Goal: Task Accomplishment & Management: Manage account settings

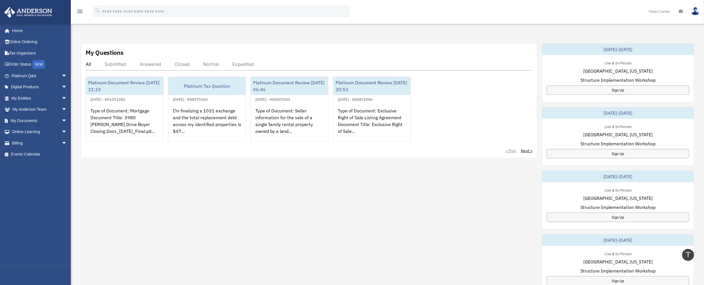
scroll to position [173, 0]
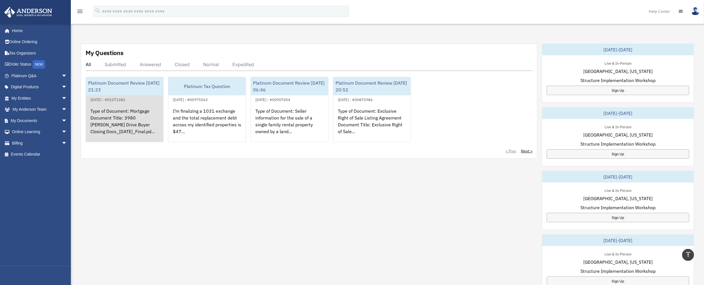
click at [133, 126] on div "Type of Document: Mortgage Document Title: 3980 Patte Ann Drive Buyer Closing D…" at bounding box center [124, 125] width 77 height 44
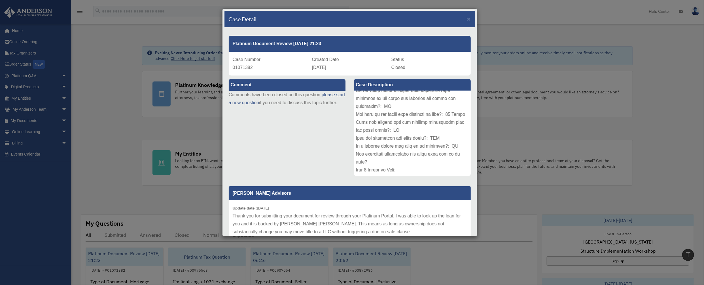
scroll to position [0, 0]
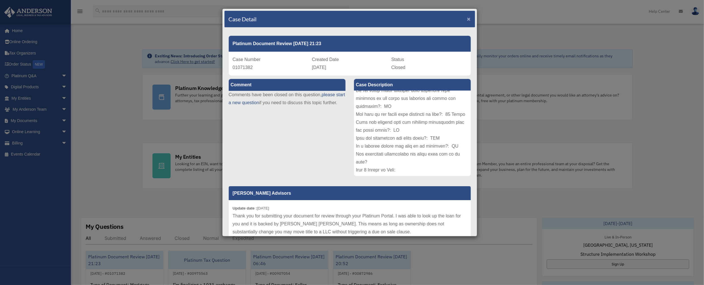
click at [467, 20] on span "×" at bounding box center [469, 19] width 4 height 7
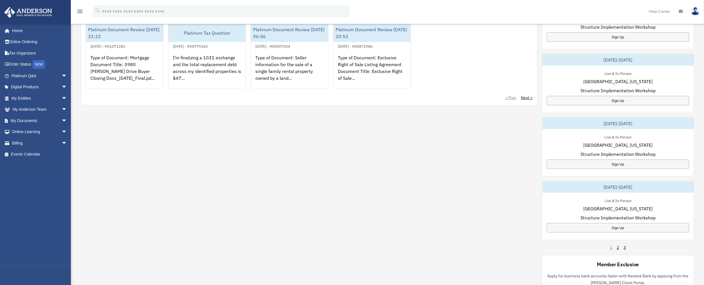
scroll to position [231, 0]
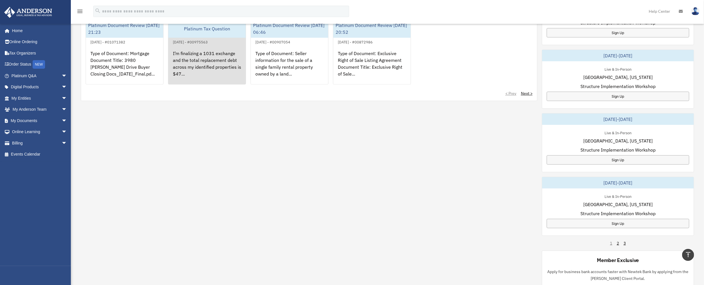
click at [212, 69] on div "I’m finalizing a 1031 exchange and the total replacement debt across my identif…" at bounding box center [206, 67] width 77 height 44
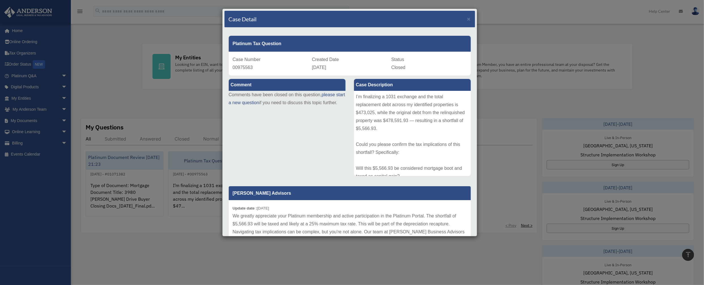
scroll to position [75, 0]
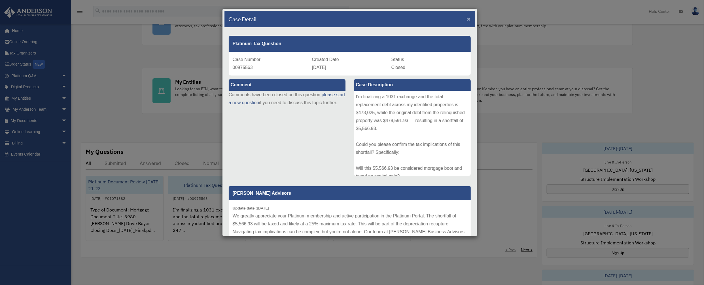
click at [467, 19] on span "×" at bounding box center [469, 19] width 4 height 7
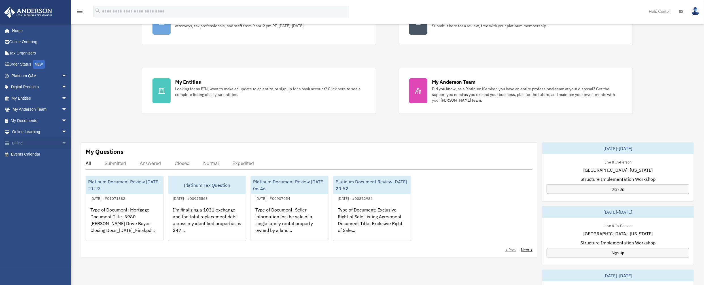
click at [21, 143] on link "Billing arrow_drop_down" at bounding box center [40, 142] width 72 height 11
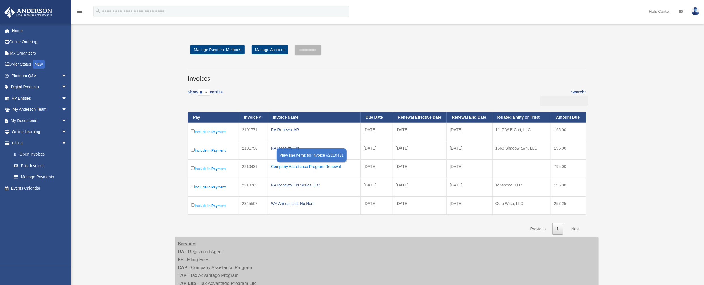
click at [296, 165] on div "Company Assistance Program Renewal" at bounding box center [314, 166] width 86 height 8
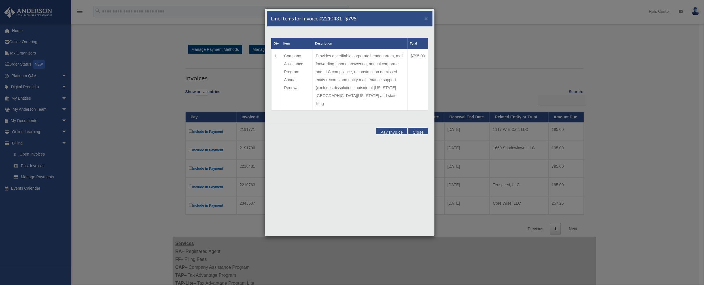
click at [422, 128] on button "Close" at bounding box center [419, 131] width 20 height 7
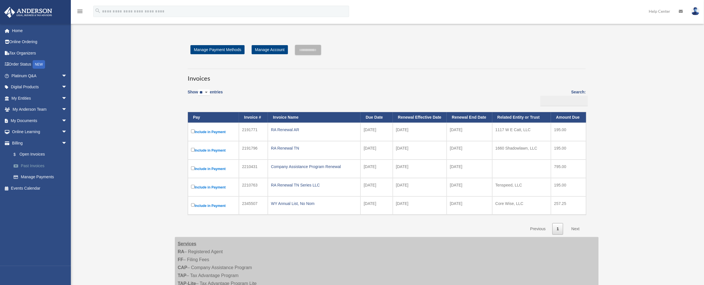
click at [24, 166] on link "Past Invoices" at bounding box center [42, 165] width 68 height 11
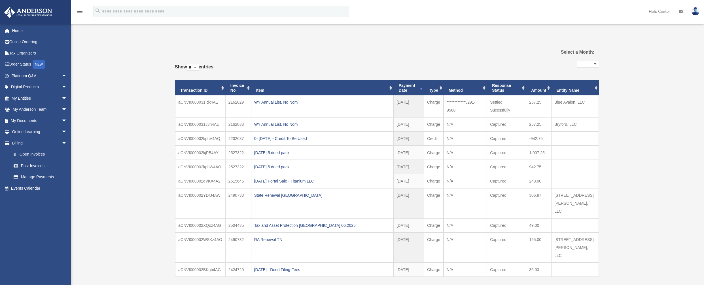
select select
click at [279, 99] on div "WY Annual List, No Nom" at bounding box center [322, 102] width 136 height 8
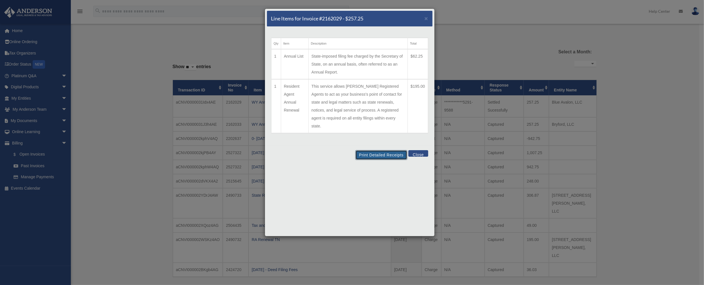
click at [383, 150] on button "Print Detailed Receipts" at bounding box center [382, 155] width 52 height 10
click at [426, 150] on button "Close" at bounding box center [419, 153] width 20 height 7
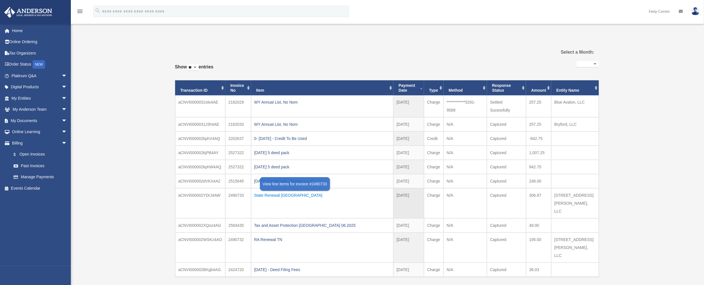
click at [273, 196] on div "State Renewal [GEOGRAPHIC_DATA]" at bounding box center [322, 195] width 136 height 8
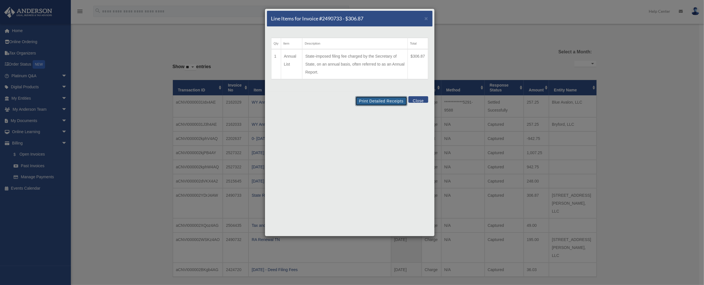
click at [367, 103] on button "Print Detailed Receipts" at bounding box center [382, 101] width 52 height 10
click at [421, 101] on button "Close" at bounding box center [419, 99] width 20 height 7
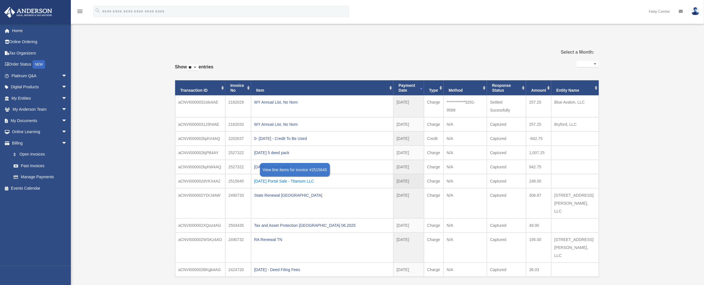
click at [318, 183] on div "[DATE] Portal Sale - Titanium LLC" at bounding box center [322, 181] width 136 height 8
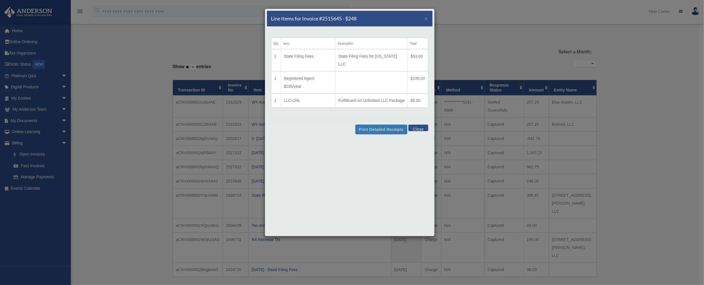
click at [422, 129] on button "Close" at bounding box center [419, 127] width 20 height 7
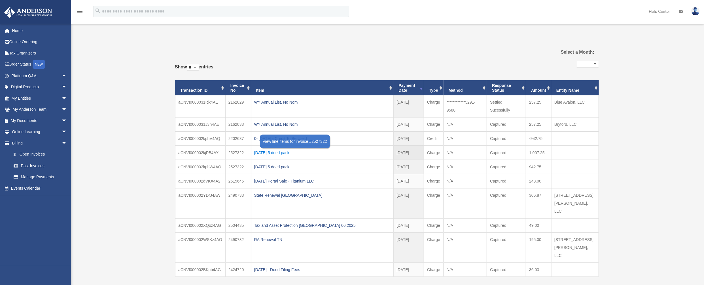
click at [289, 152] on div "[DATE] 5 deed pack" at bounding box center [322, 153] width 136 height 8
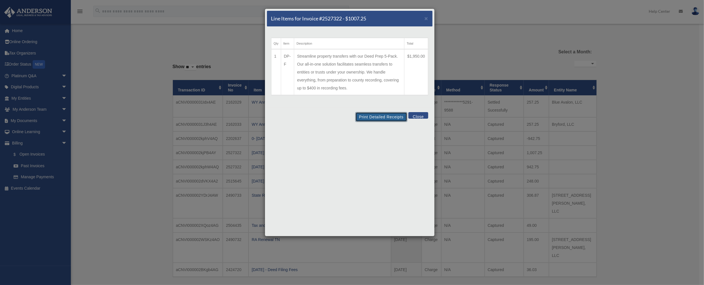
click at [373, 118] on button "Print Detailed Receipts" at bounding box center [382, 117] width 52 height 10
click at [419, 117] on button "Close" at bounding box center [419, 115] width 20 height 7
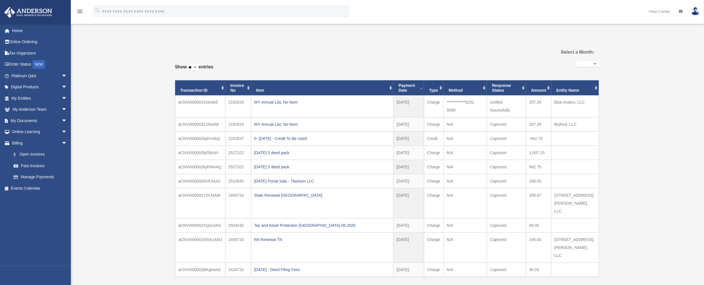
click at [703, 9] on link at bounding box center [695, 11] width 17 height 25
click at [582, 47] on link "Logout" at bounding box center [610, 50] width 57 height 12
